Goal: Find contact information: Find contact information

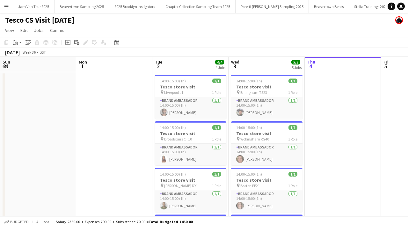
scroll to position [0, 152]
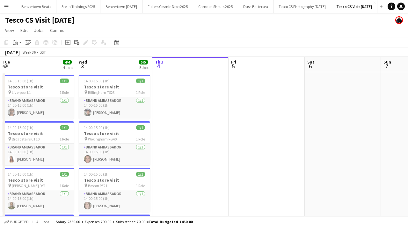
click at [3, 4] on button "Menu" at bounding box center [6, 6] width 13 height 13
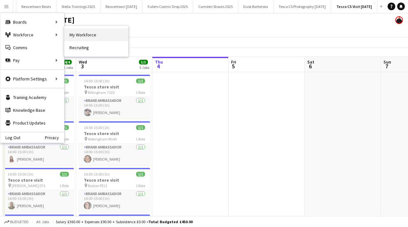
click at [82, 35] on link "My Workforce" at bounding box center [96, 34] width 64 height 13
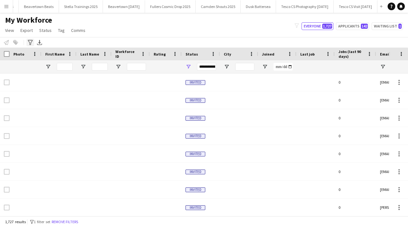
click at [30, 43] on icon "Advanced filters" at bounding box center [30, 42] width 5 height 5
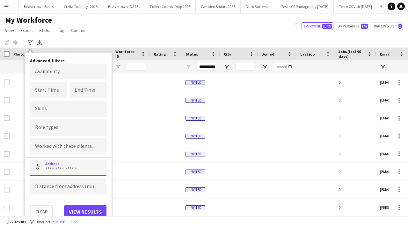
click at [66, 172] on input at bounding box center [68, 168] width 77 height 16
paste input "*******"
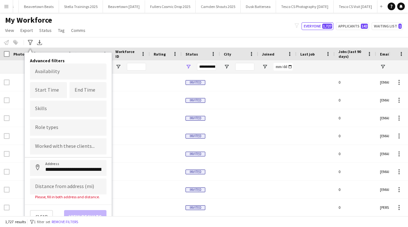
type input "**********"
click at [55, 189] on input at bounding box center [68, 186] width 77 height 16
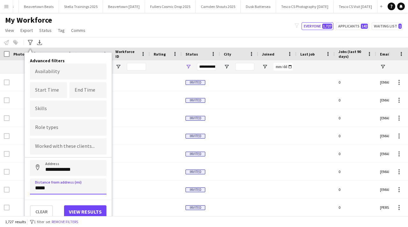
type input "*****"
click at [85, 213] on button "View results" at bounding box center [85, 211] width 42 height 13
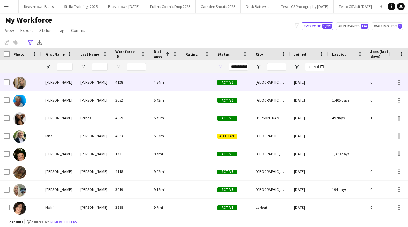
click at [70, 86] on div "[PERSON_NAME]" at bounding box center [58, 82] width 35 height 18
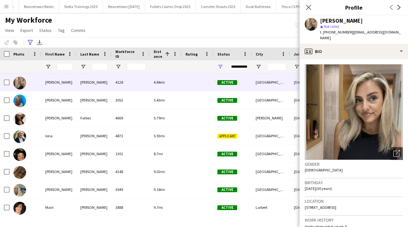
scroll to position [374, 0]
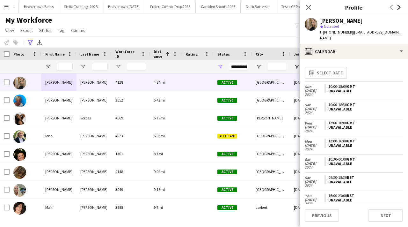
click at [399, 6] on icon "Next" at bounding box center [399, 7] width 5 height 5
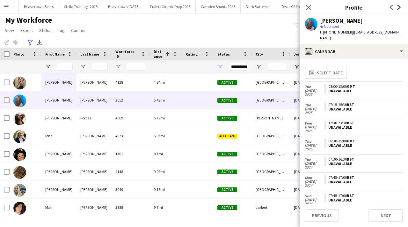
click at [399, 6] on icon at bounding box center [399, 7] width 3 height 5
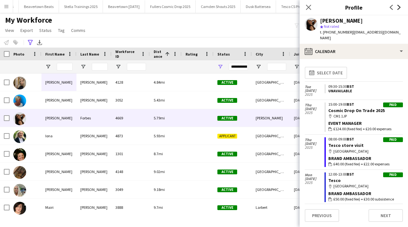
click at [399, 6] on icon at bounding box center [399, 7] width 3 height 5
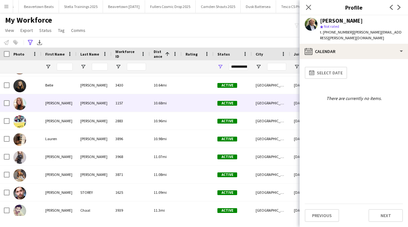
scroll to position [0, 0]
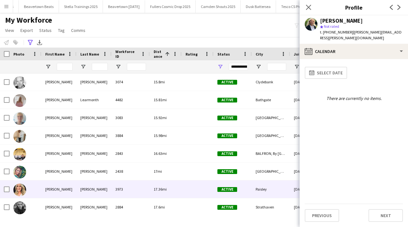
click at [136, 183] on div "3973" at bounding box center [131, 189] width 38 height 18
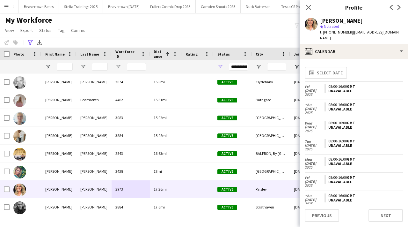
click at [30, 38] on div "**********" at bounding box center [204, 42] width 408 height 11
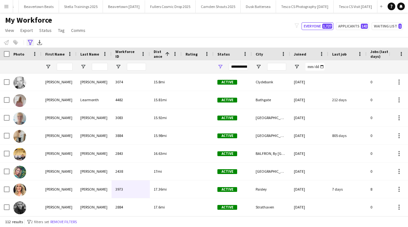
click at [29, 44] on icon at bounding box center [30, 42] width 5 height 5
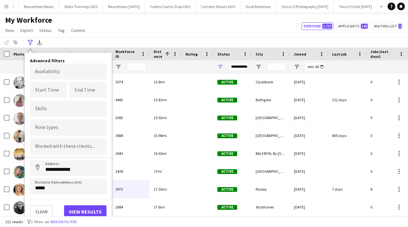
click at [45, 201] on div "Clear View results" at bounding box center [68, 208] width 87 height 18
click at [42, 209] on button "Clear" at bounding box center [41, 211] width 23 height 13
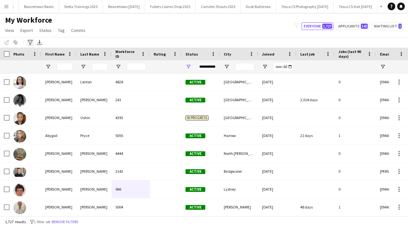
click at [31, 42] on icon at bounding box center [30, 42] width 5 height 5
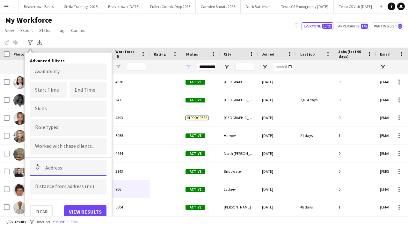
click at [60, 172] on input at bounding box center [68, 168] width 77 height 16
paste input "********"
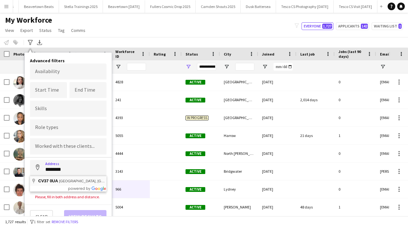
type input "**********"
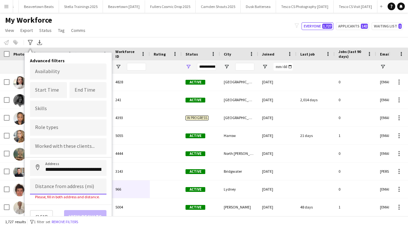
click at [62, 186] on input at bounding box center [68, 186] width 77 height 16
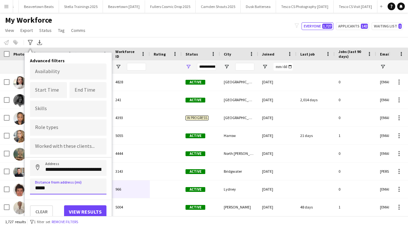
type input "*****"
click at [91, 208] on button "View results" at bounding box center [85, 211] width 42 height 13
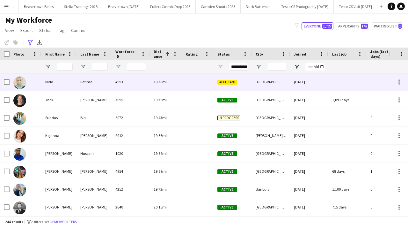
click at [105, 77] on div "Fatima" at bounding box center [94, 82] width 35 height 18
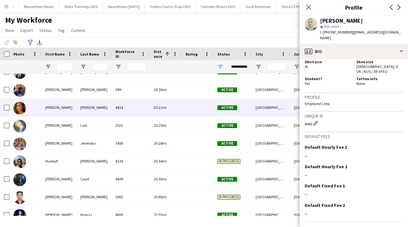
scroll to position [1255, 0]
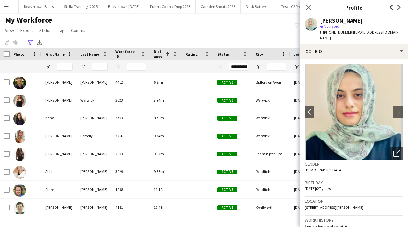
click at [390, 6] on icon "Previous" at bounding box center [391, 7] width 5 height 5
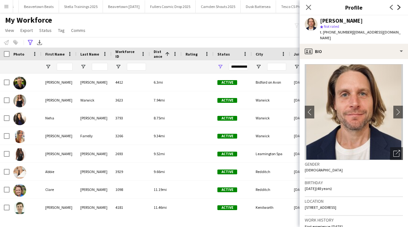
click at [398, 5] on icon at bounding box center [399, 7] width 3 height 5
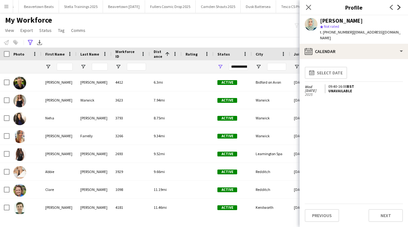
click at [398, 6] on icon "Next" at bounding box center [399, 7] width 5 height 5
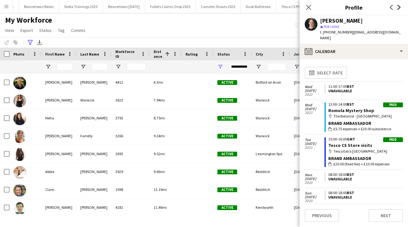
click at [398, 6] on icon "Next" at bounding box center [399, 7] width 5 height 5
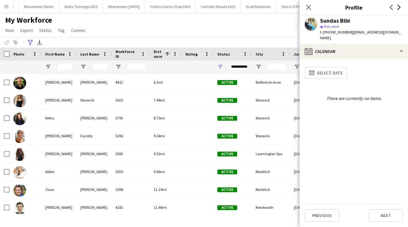
click at [398, 6] on icon "Next" at bounding box center [399, 7] width 5 height 5
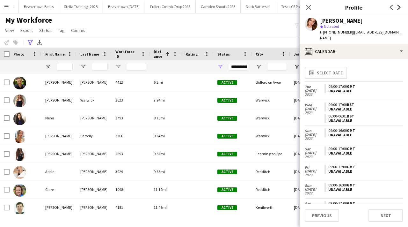
click at [398, 6] on icon "Next" at bounding box center [399, 7] width 5 height 5
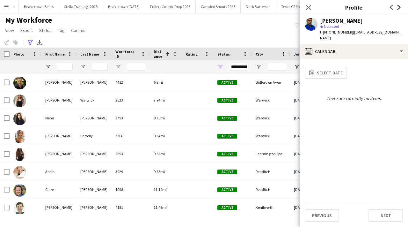
click at [398, 6] on icon "Next" at bounding box center [399, 7] width 5 height 5
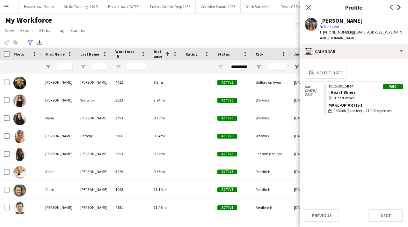
click at [398, 7] on icon "Next" at bounding box center [399, 7] width 5 height 5
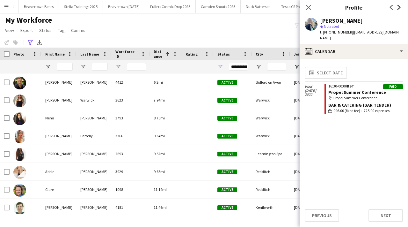
click at [398, 7] on icon "Next" at bounding box center [399, 7] width 5 height 5
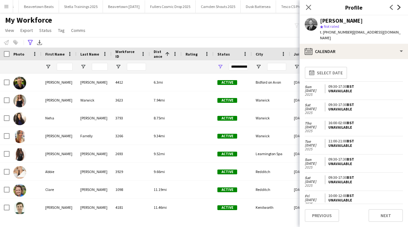
click at [398, 7] on icon "Next" at bounding box center [399, 7] width 5 height 5
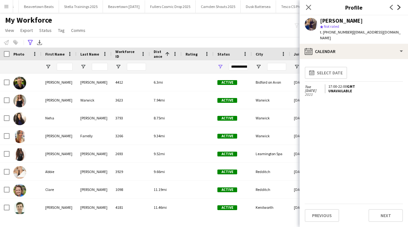
click at [399, 7] on icon "Next" at bounding box center [399, 7] width 5 height 5
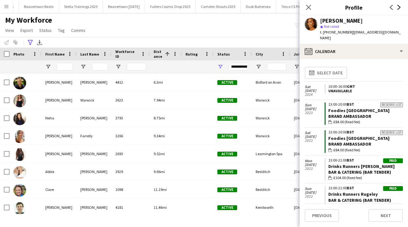
click at [399, 9] on icon "Next" at bounding box center [399, 7] width 5 height 5
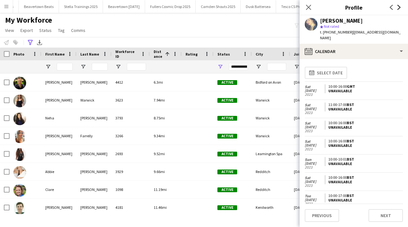
click at [399, 6] on icon at bounding box center [399, 7] width 3 height 5
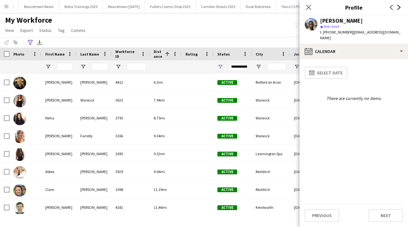
click at [399, 7] on icon at bounding box center [399, 7] width 3 height 5
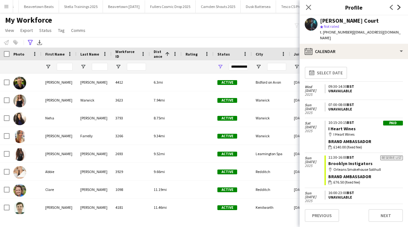
click at [398, 5] on icon at bounding box center [399, 7] width 3 height 5
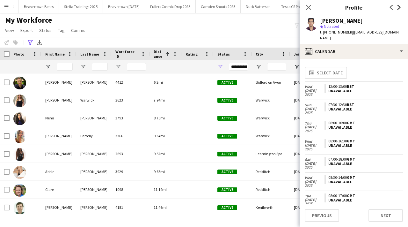
click at [398, 5] on icon at bounding box center [399, 7] width 3 height 5
click at [398, 6] on icon at bounding box center [399, 7] width 3 height 5
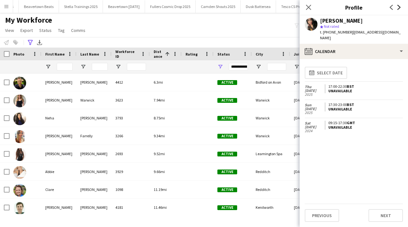
click at [399, 6] on icon "Next" at bounding box center [399, 7] width 5 height 5
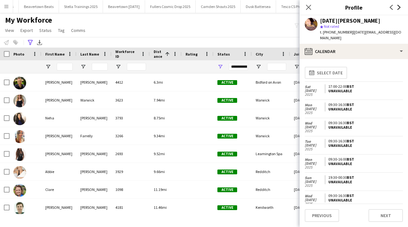
click at [399, 6] on icon "Next" at bounding box center [399, 7] width 5 height 5
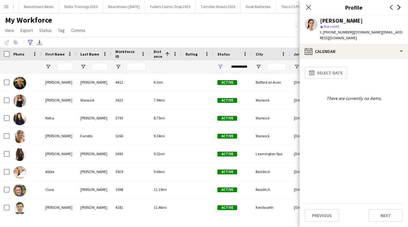
click at [399, 6] on icon "Next" at bounding box center [399, 7] width 5 height 5
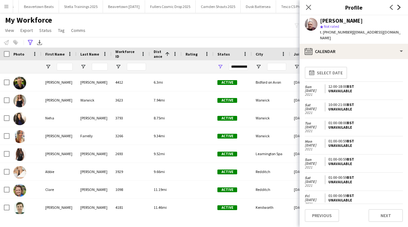
click at [399, 6] on icon "Next" at bounding box center [399, 7] width 5 height 5
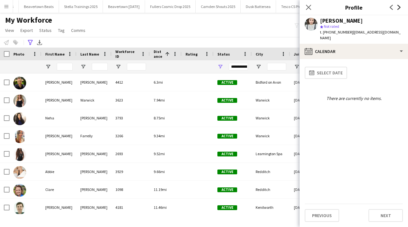
click at [399, 6] on icon "Next" at bounding box center [399, 7] width 5 height 5
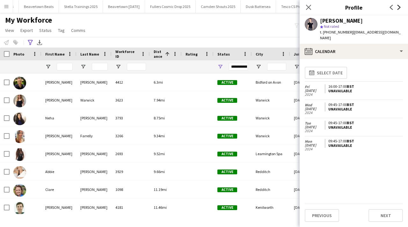
click at [399, 6] on icon "Next" at bounding box center [399, 7] width 5 height 5
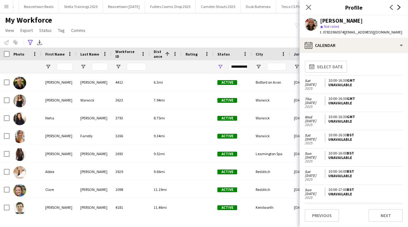
click at [400, 5] on icon "Next" at bounding box center [399, 7] width 5 height 5
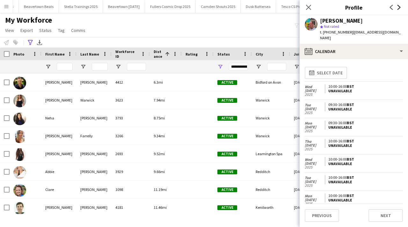
click at [400, 5] on icon "Next" at bounding box center [399, 7] width 5 height 5
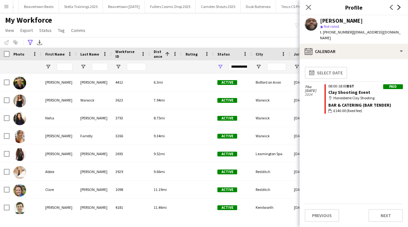
click at [400, 5] on icon "Next" at bounding box center [399, 7] width 5 height 5
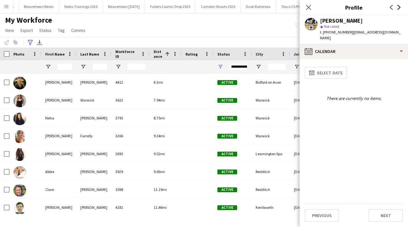
click at [400, 5] on icon "Next" at bounding box center [399, 7] width 5 height 5
click at [401, 5] on icon "Next" at bounding box center [399, 7] width 5 height 5
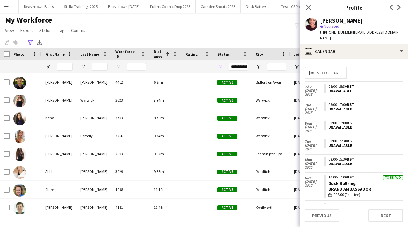
click at [402, 5] on app-icon "Next" at bounding box center [399, 8] width 8 height 8
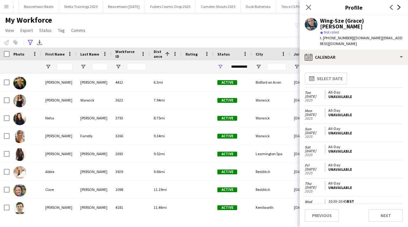
click at [399, 8] on icon at bounding box center [399, 7] width 3 height 5
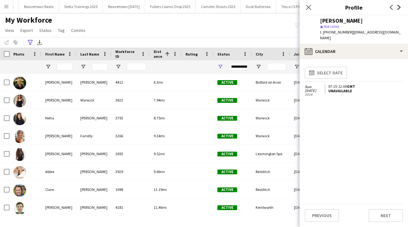
click at [399, 8] on icon at bounding box center [399, 7] width 3 height 5
click at [390, 8] on icon at bounding box center [391, 7] width 3 height 5
click at [400, 7] on icon "Next" at bounding box center [399, 7] width 5 height 5
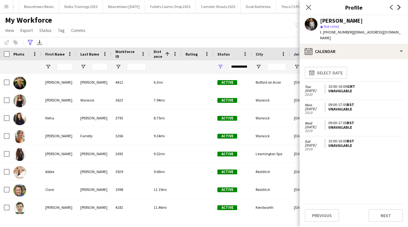
click at [401, 7] on icon "Next" at bounding box center [399, 7] width 5 height 5
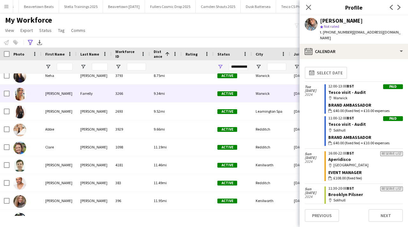
scroll to position [49, 0]
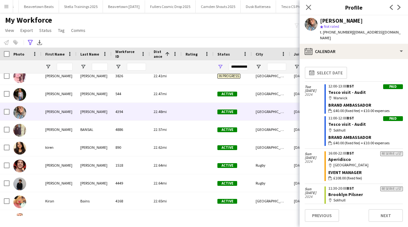
drag, startPoint x: 329, startPoint y: 32, endPoint x: 349, endPoint y: 32, distance: 20.4
click at [349, 32] on span "t. [PHONE_NUMBER]" at bounding box center [336, 32] width 33 height 5
copy span "07377938367"
click at [340, 29] on span "star Not rated" at bounding box center [330, 26] width 20 height 5
drag, startPoint x: 329, startPoint y: 32, endPoint x: 350, endPoint y: 32, distance: 20.4
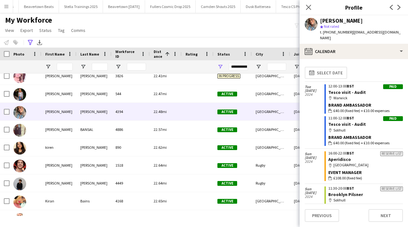
click at [350, 32] on span "t. [PHONE_NUMBER]" at bounding box center [336, 32] width 33 height 5
copy span "07377938367"
click at [31, 43] on icon at bounding box center [30, 42] width 5 height 5
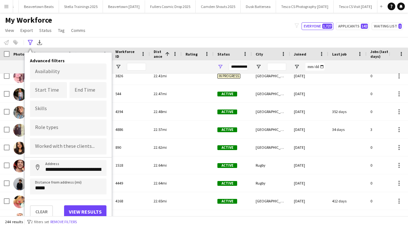
click at [72, 36] on app-page-menu "View Views Default view New view Update view Delete view Edit name Customise vi…" at bounding box center [46, 31] width 92 height 12
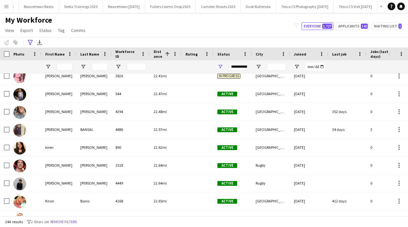
click at [6, 8] on app-icon "Menu" at bounding box center [6, 6] width 5 height 5
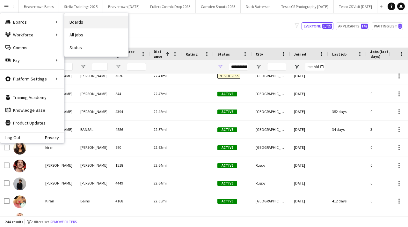
click at [67, 22] on link "Boards" at bounding box center [96, 22] width 64 height 13
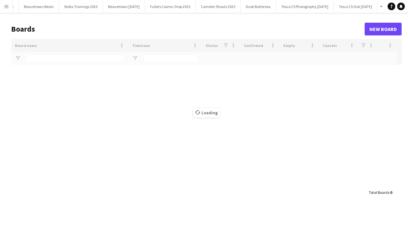
type input "********"
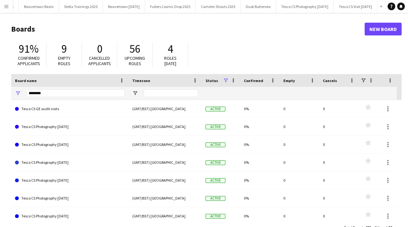
click at [6, 11] on button "Menu" at bounding box center [6, 6] width 13 height 13
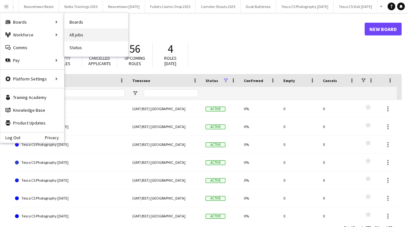
click at [98, 33] on link "All jobs" at bounding box center [96, 34] width 64 height 13
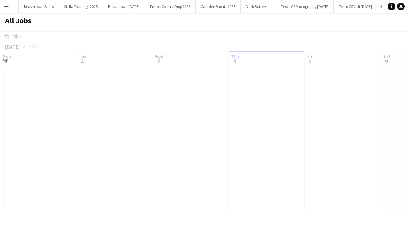
scroll to position [0, 152]
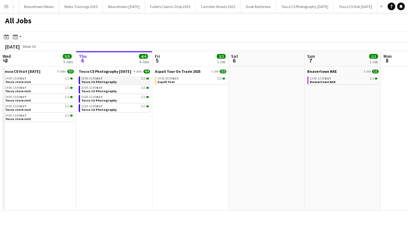
click at [111, 84] on app-brief-job-card "10:00-11:00 BST 1/1 Tesco CS Photography" at bounding box center [114, 80] width 71 height 8
click at [112, 81] on link "10:00-11:00 BST 1/1 Tesco CS Photography" at bounding box center [115, 79] width 68 height 7
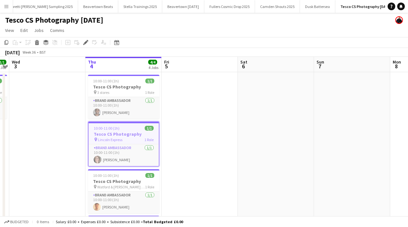
scroll to position [0, 243]
click at [9, 9] on app-icon "Menu" at bounding box center [6, 6] width 5 height 5
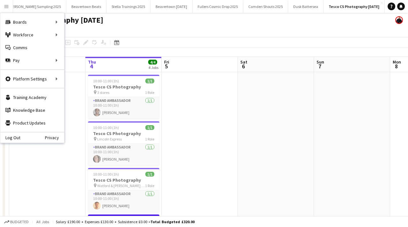
scroll to position [0, 0]
click at [80, 40] on link "My Workforce" at bounding box center [96, 34] width 64 height 13
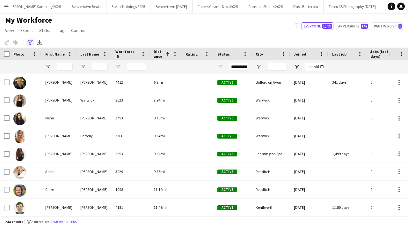
click at [28, 41] on icon "Advanced filters" at bounding box center [30, 42] width 5 height 5
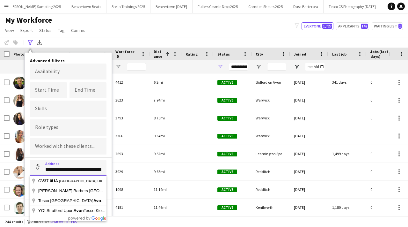
scroll to position [0, 18]
drag, startPoint x: 105, startPoint y: 165, endPoint x: 101, endPoint y: 167, distance: 3.4
click at [102, 167] on input "**********" at bounding box center [68, 168] width 77 height 16
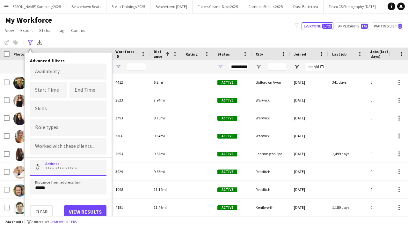
paste input "********"
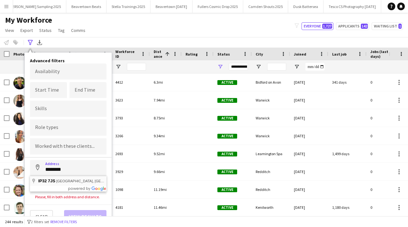
type input "**********"
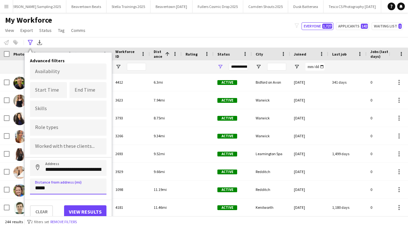
click at [68, 187] on input "*****" at bounding box center [68, 186] width 77 height 16
type input "****"
type input "*****"
click at [85, 209] on button "View results" at bounding box center [85, 211] width 42 height 13
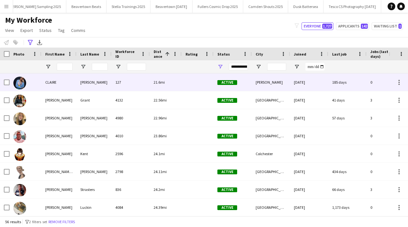
click at [81, 79] on div "WALMSLEY-MOSS" at bounding box center [94, 82] width 35 height 18
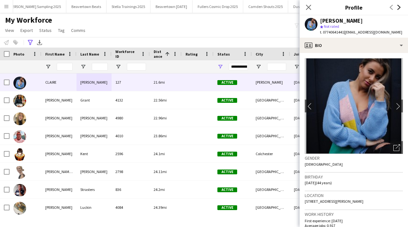
click at [399, 6] on icon "Next" at bounding box center [399, 7] width 5 height 5
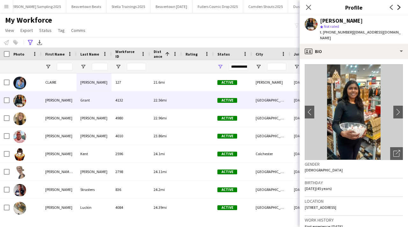
click at [399, 6] on icon "Next" at bounding box center [399, 7] width 5 height 5
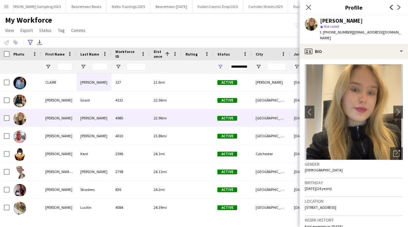
click at [392, 8] on icon "Previous" at bounding box center [391, 7] width 5 height 5
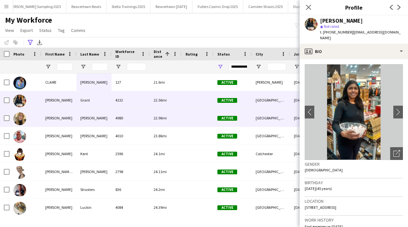
click at [183, 116] on div at bounding box center [198, 118] width 32 height 18
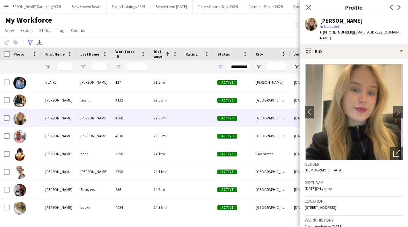
scroll to position [410, 0]
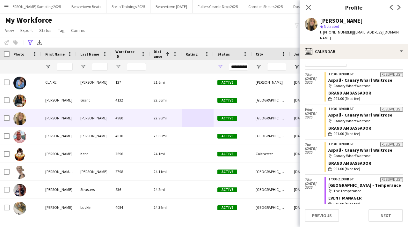
scroll to position [0, 0]
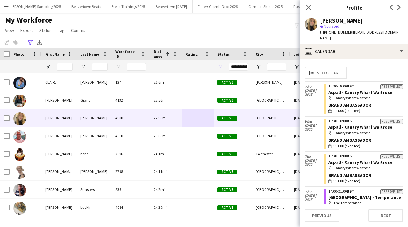
drag, startPoint x: 329, startPoint y: 33, endPoint x: 349, endPoint y: 33, distance: 20.1
click at [349, 33] on span "t. +4407593306636" at bounding box center [336, 32] width 33 height 5
copy span "07593306636"
